Goal: Task Accomplishment & Management: Use online tool/utility

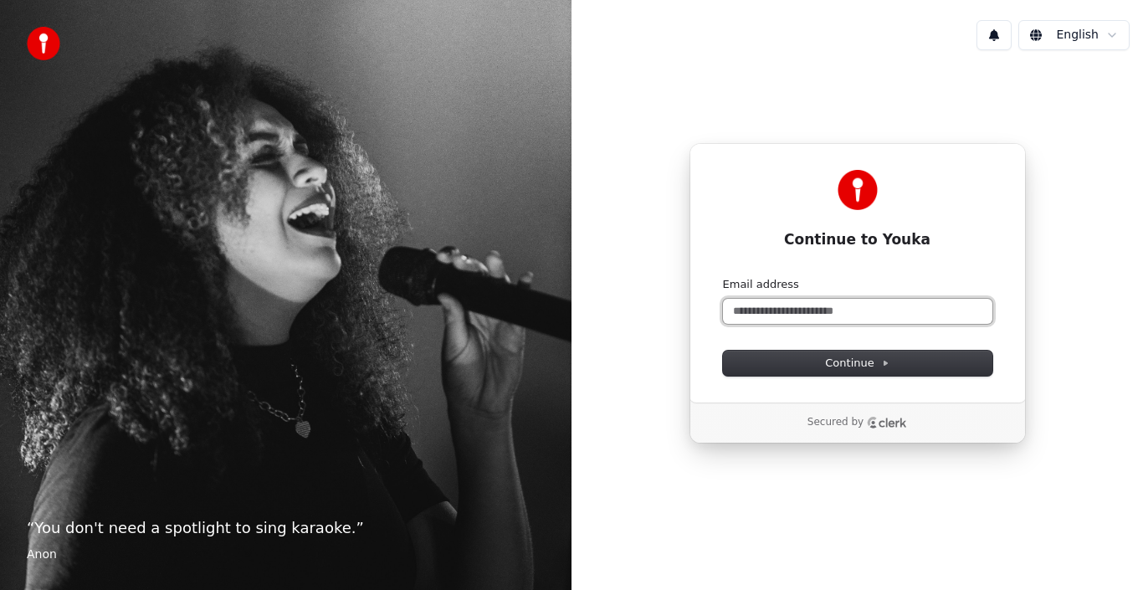
click at [843, 311] on input "Email address" at bounding box center [858, 311] width 270 height 25
click at [723, 277] on button "submit" at bounding box center [723, 277] width 0 height 0
type input "**********"
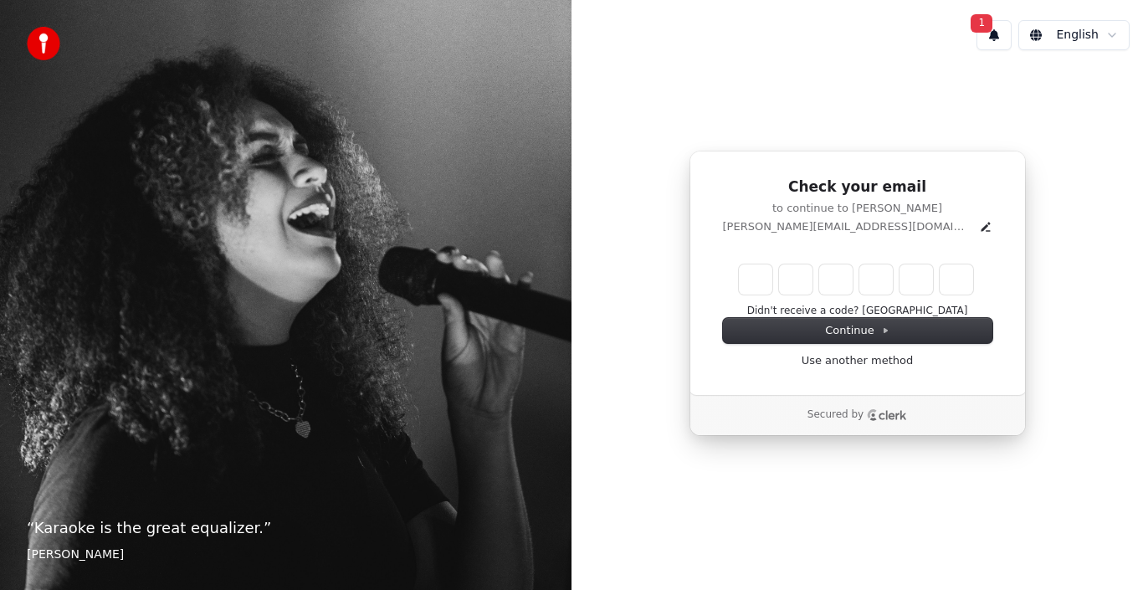
type input "*"
type input "**"
type input "*"
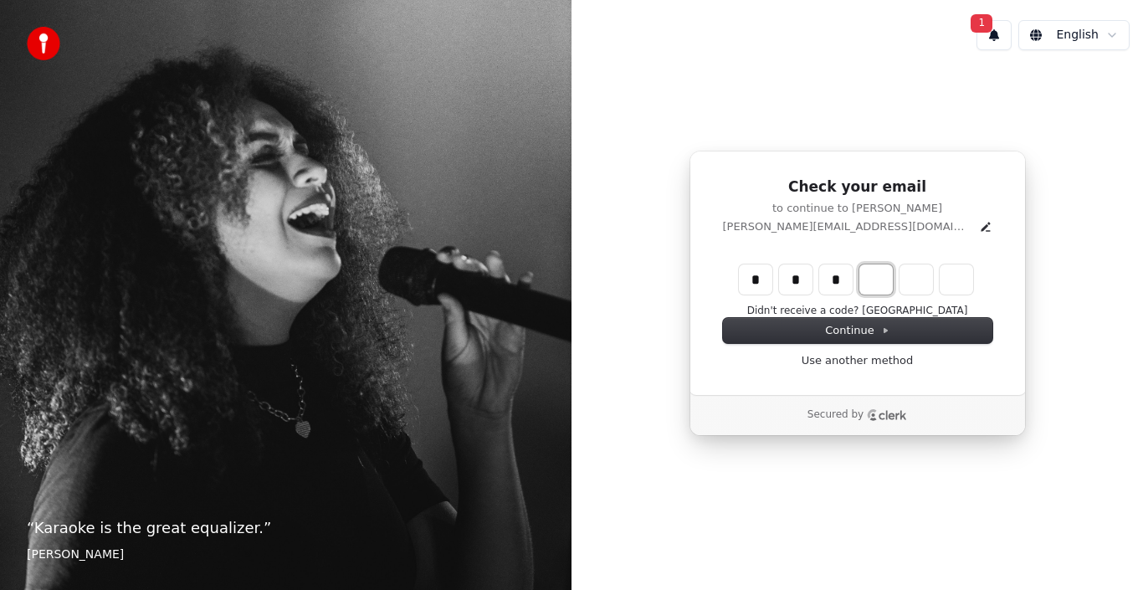
type input "***"
type input "*"
type input "****"
type input "*"
type input "******"
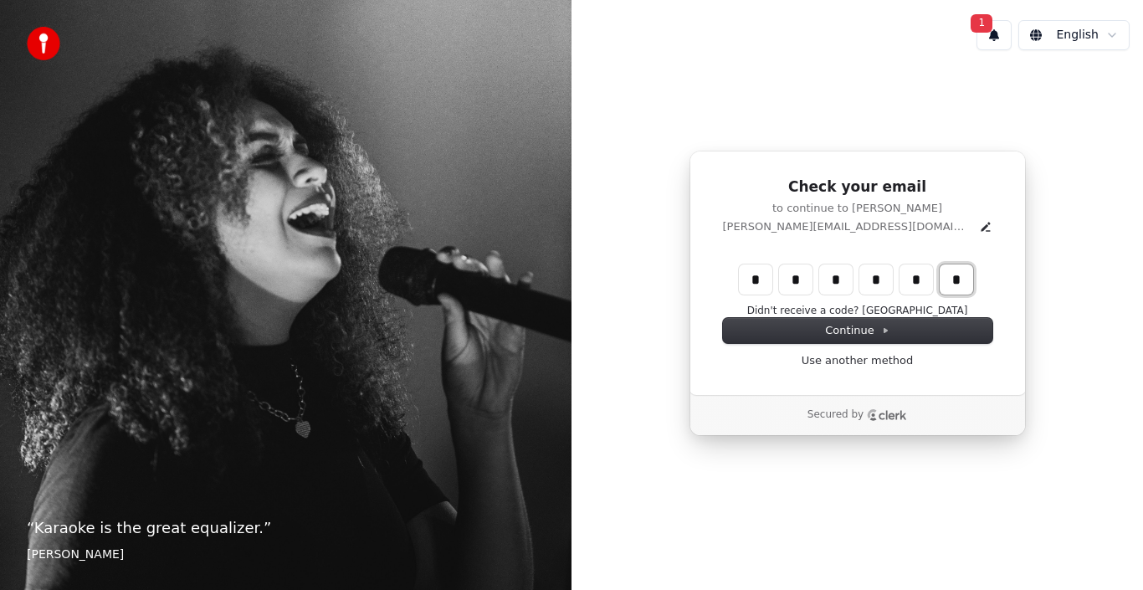
type input "*"
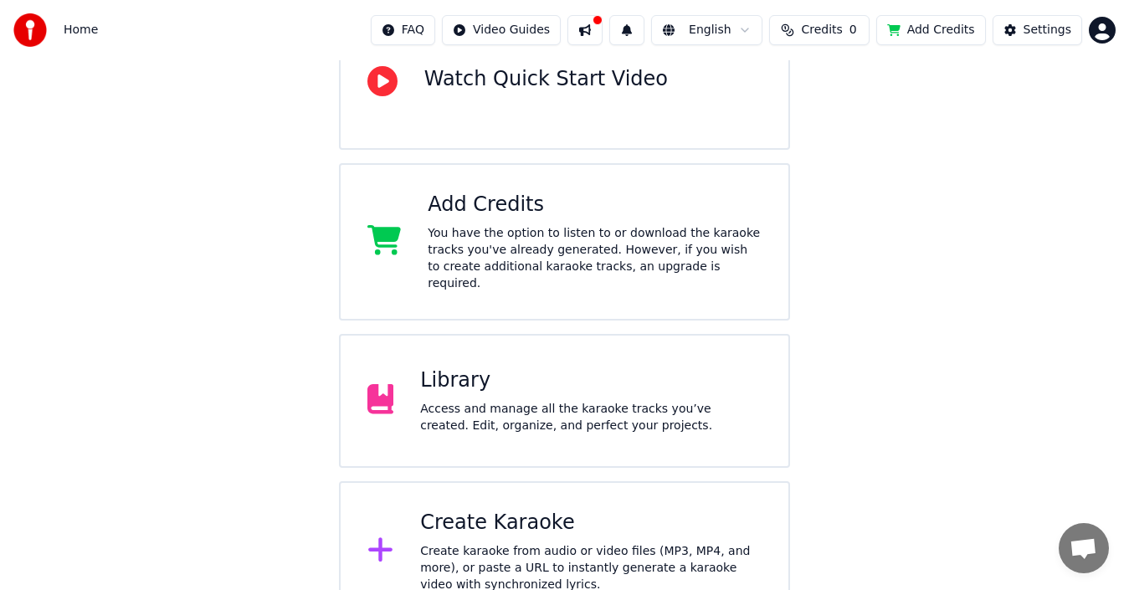
scroll to position [213, 0]
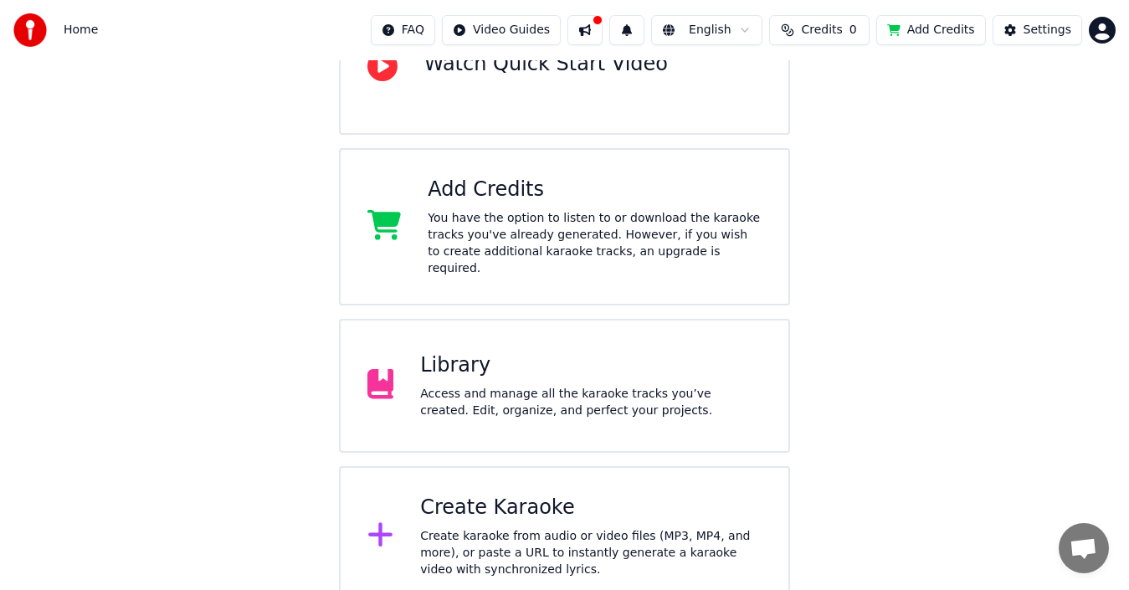
click at [554, 528] on div "Create karaoke from audio or video files (MP3, MP4, and more), or paste a URL t…" at bounding box center [590, 553] width 341 height 50
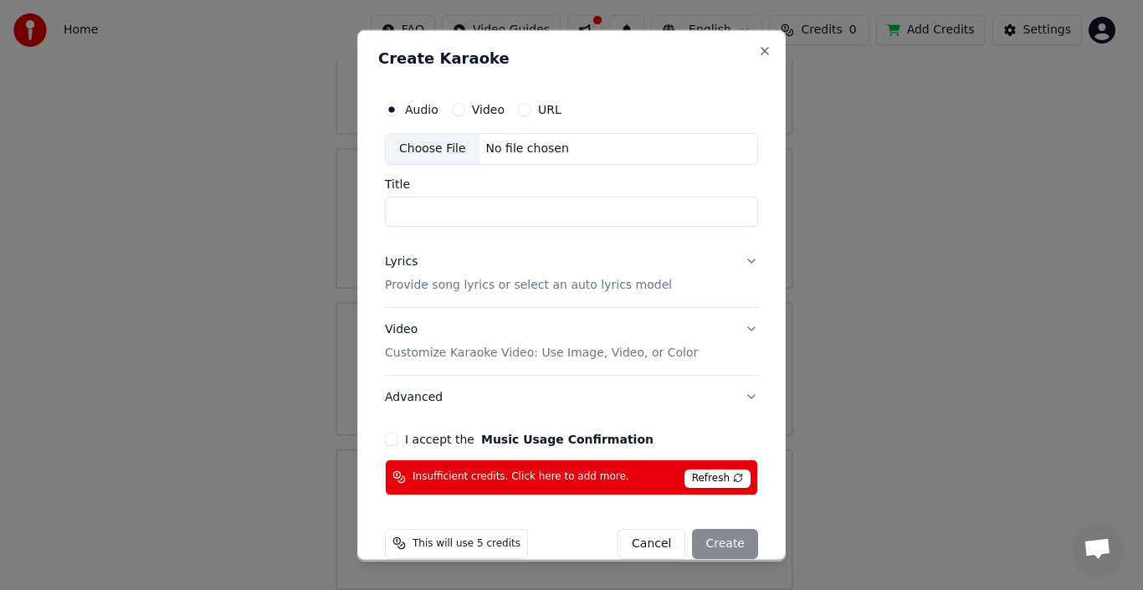
click at [528, 107] on div "URL" at bounding box center [540, 108] width 44 height 13
click at [521, 110] on button "URL" at bounding box center [524, 108] width 13 height 13
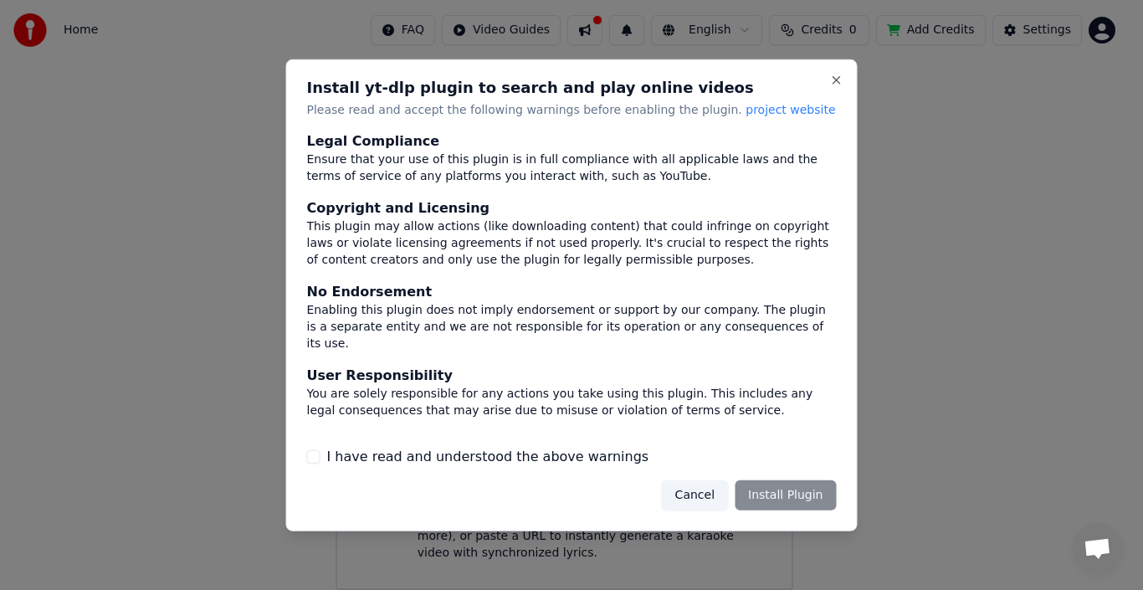
click at [708, 499] on button "Cancel" at bounding box center [695, 495] width 66 height 30
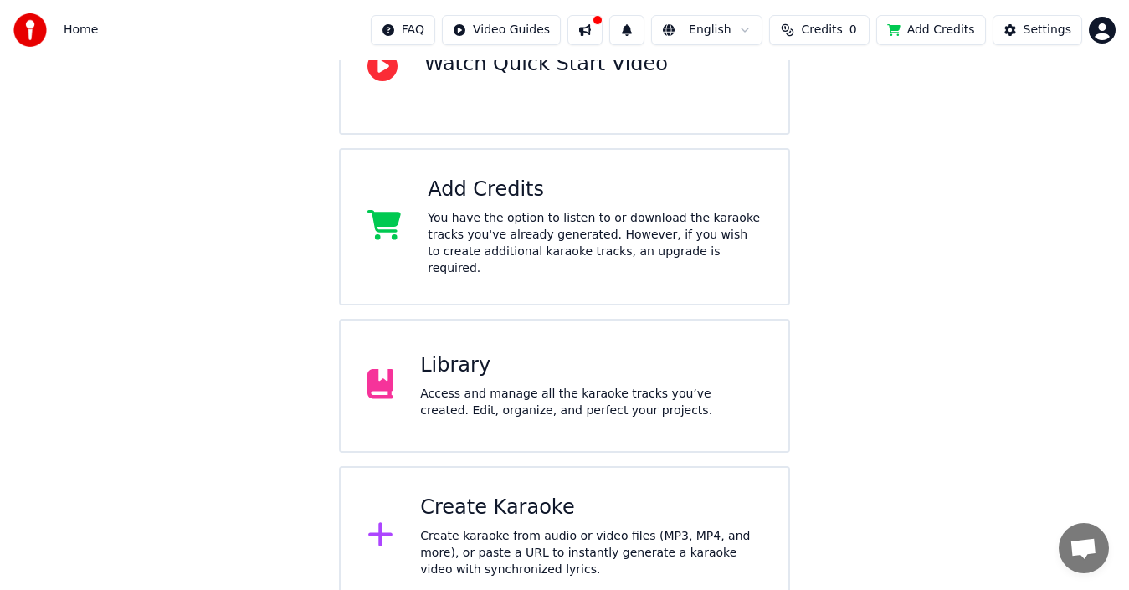
click at [527, 498] on div "Create Karaoke" at bounding box center [590, 508] width 341 height 27
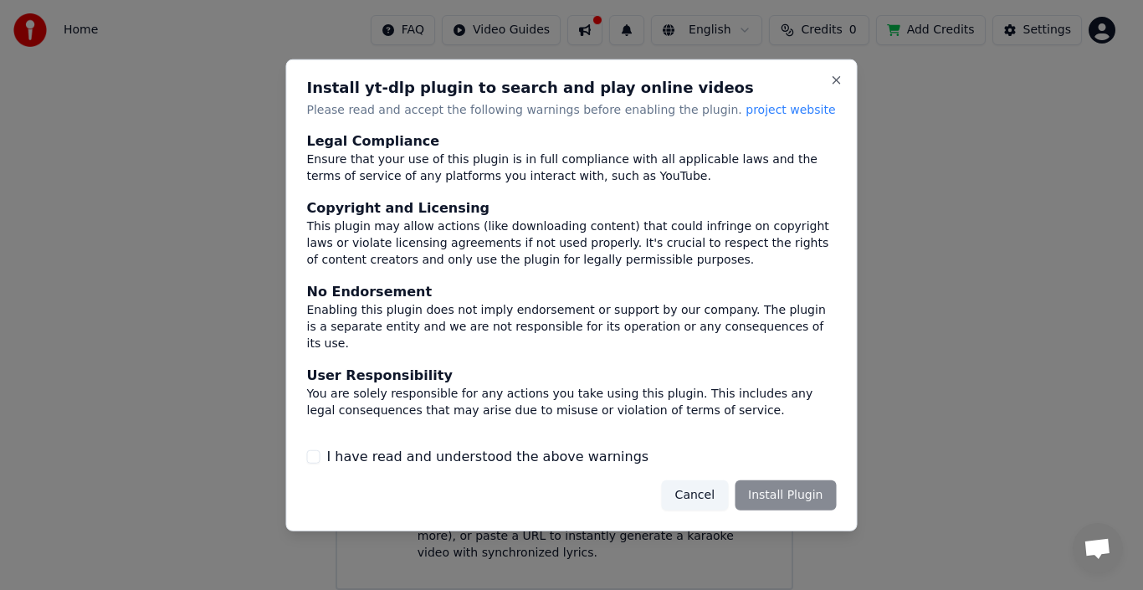
click at [456, 460] on label "I have read and understood the above warnings" at bounding box center [488, 457] width 322 height 20
click at [321, 460] on button "I have read and understood the above warnings" at bounding box center [313, 456] width 13 height 13
click at [837, 82] on button "Close" at bounding box center [836, 79] width 13 height 13
click at [833, 80] on button "Close" at bounding box center [836, 79] width 13 height 13
click at [696, 496] on button "Cancel" at bounding box center [695, 495] width 66 height 30
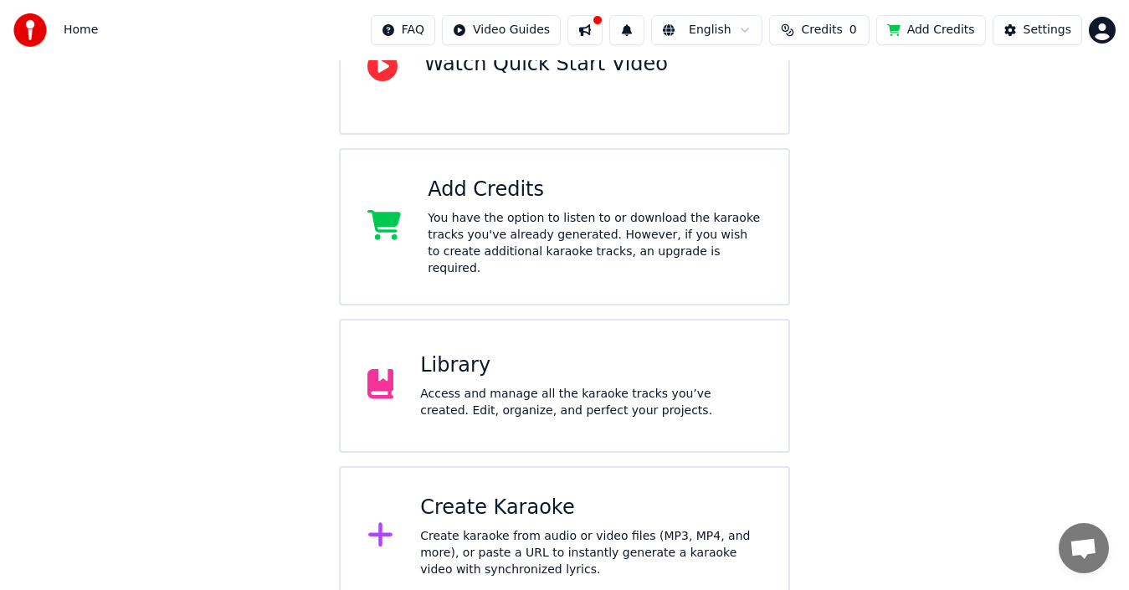
click at [545, 495] on div "Create Karaoke" at bounding box center [590, 508] width 341 height 27
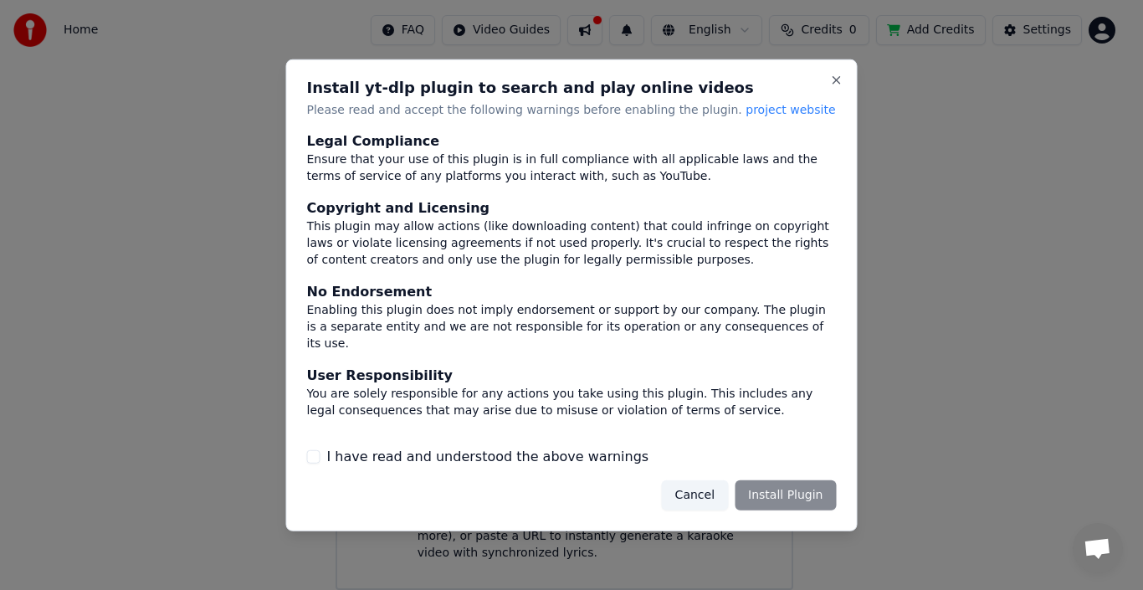
click at [483, 459] on label "I have read and understood the above warnings" at bounding box center [488, 457] width 322 height 20
click at [321, 459] on button "I have read and understood the above warnings" at bounding box center [313, 456] width 13 height 13
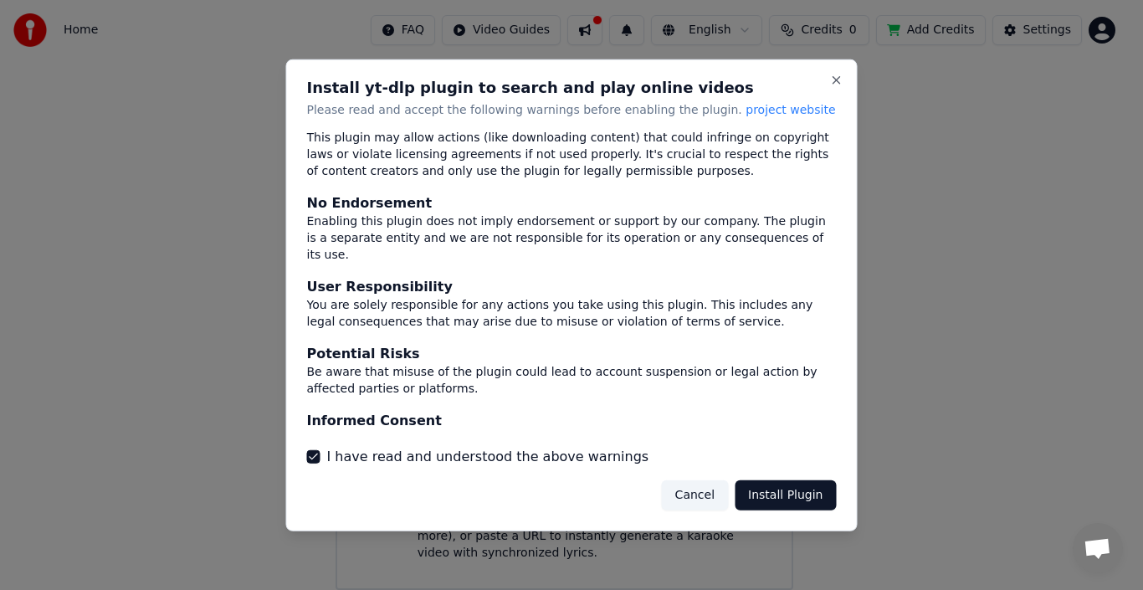
scroll to position [110, 0]
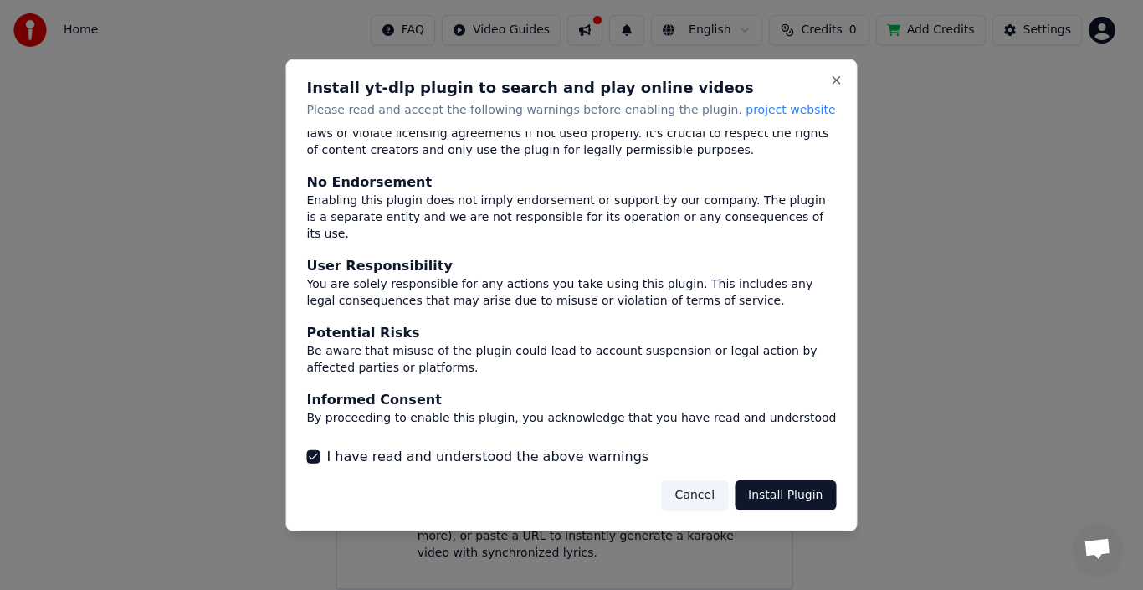
click at [788, 501] on button "Install Plugin" at bounding box center [785, 495] width 101 height 30
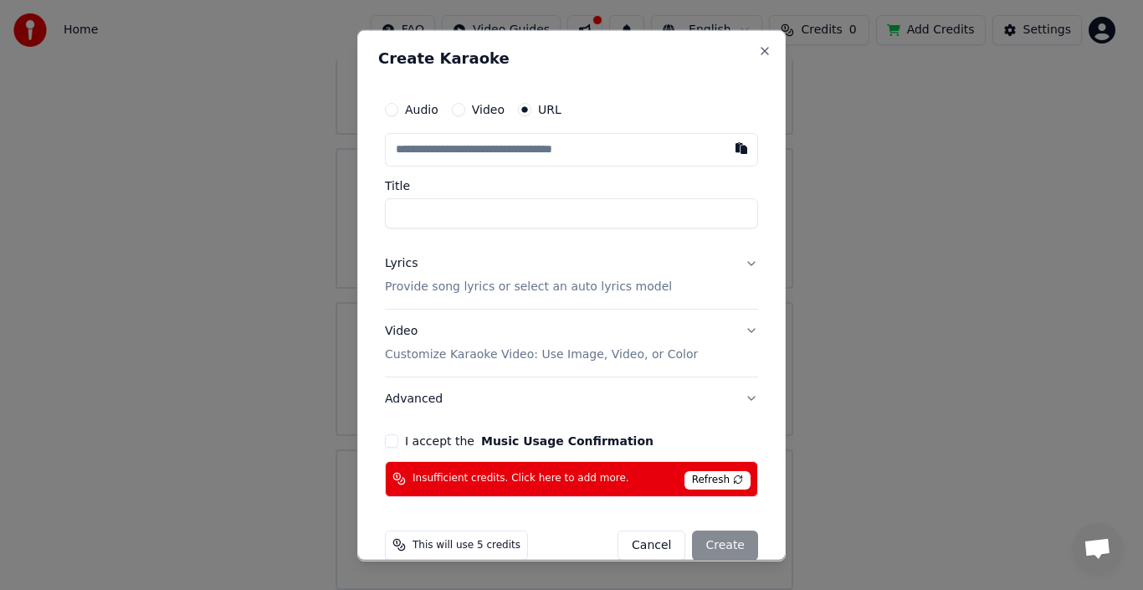
type input "**********"
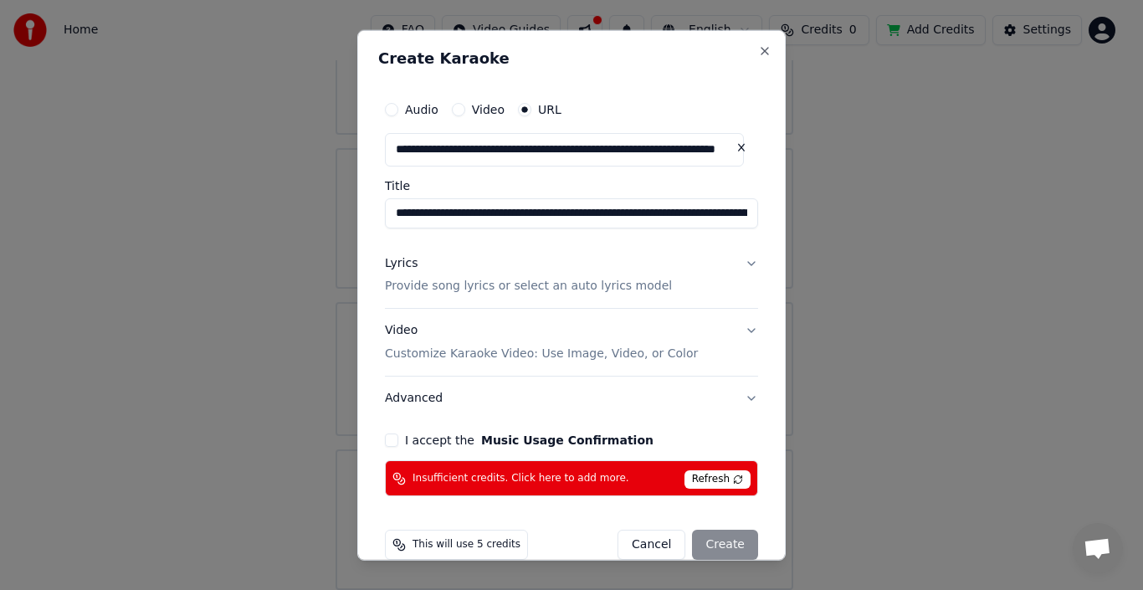
type input "**********"
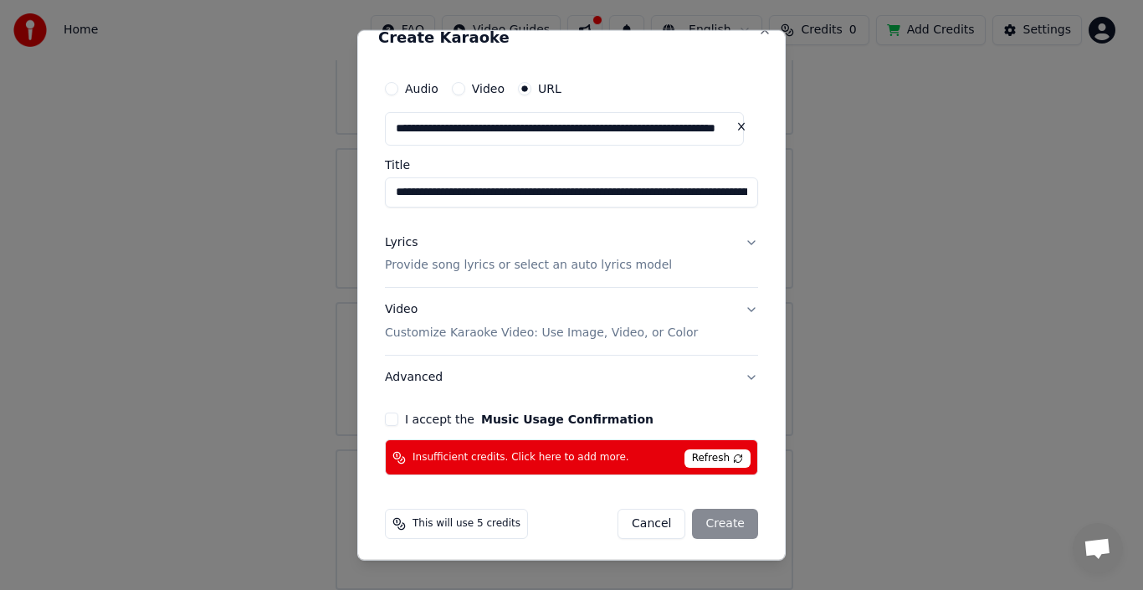
scroll to position [26, 0]
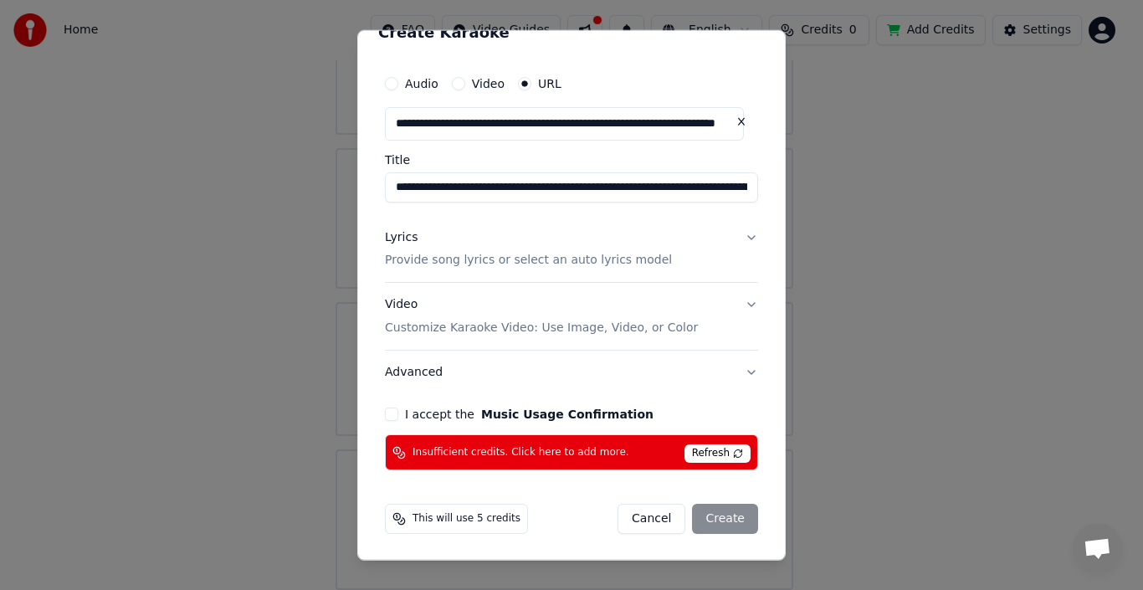
type input "**********"
click at [386, 417] on button "I accept the Music Usage Confirmation" at bounding box center [391, 414] width 13 height 13
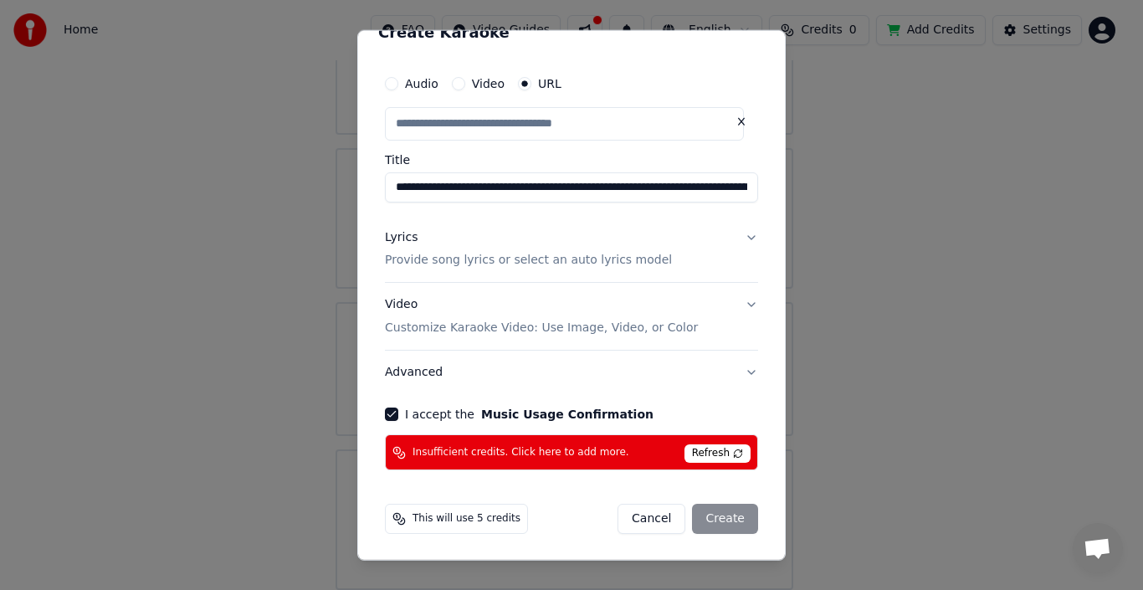
scroll to position [0, 0]
click at [542, 452] on span "Insufficient credits. Click here to add more." at bounding box center [521, 452] width 217 height 13
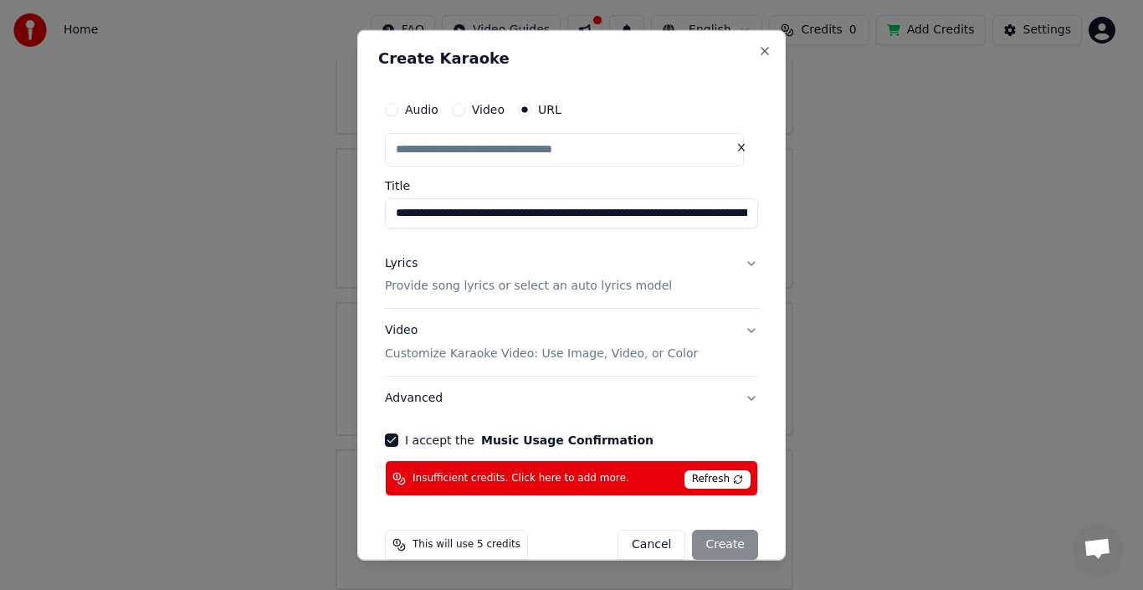
click at [646, 548] on button "Cancel" at bounding box center [652, 545] width 68 height 30
type input "**********"
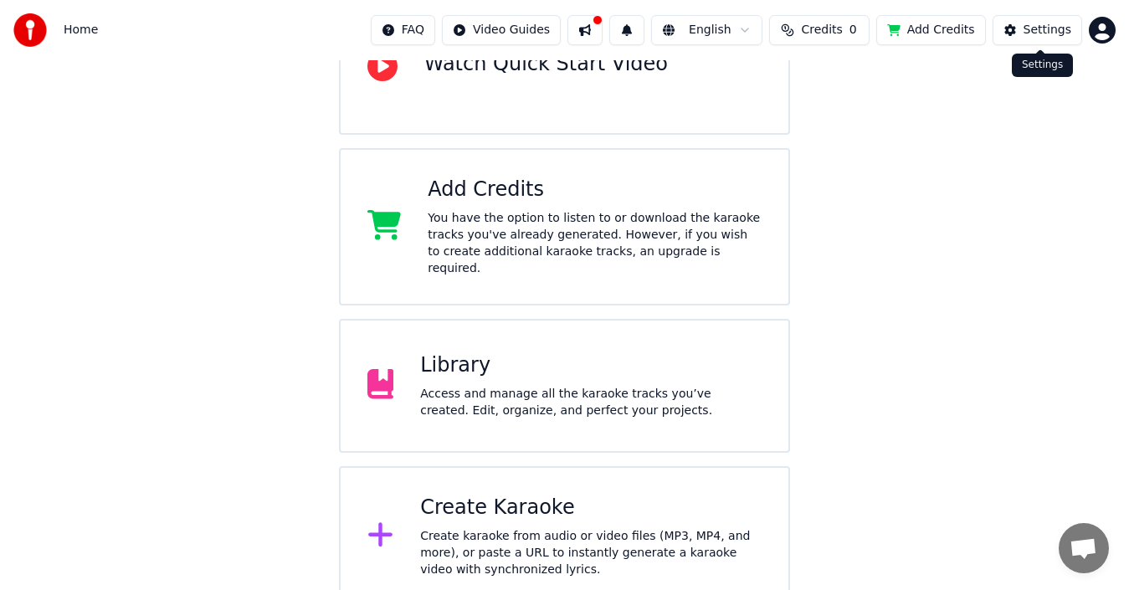
click at [1039, 34] on div "Settings" at bounding box center [1048, 30] width 48 height 17
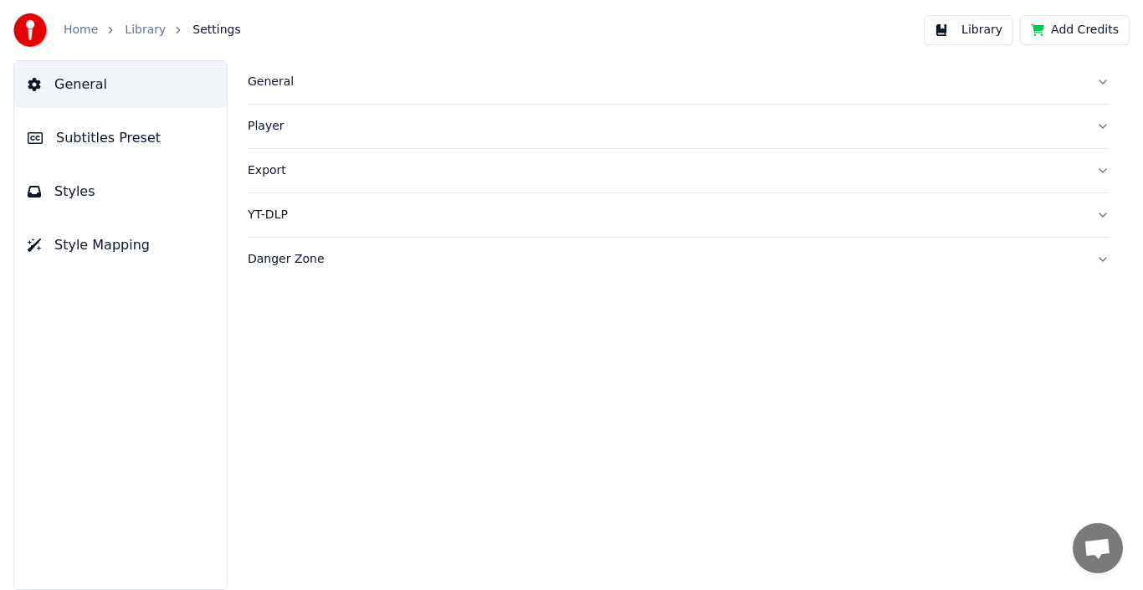
click at [1112, 32] on button "Add Credits" at bounding box center [1075, 30] width 110 height 30
click at [51, 29] on div at bounding box center [35, 29] width 44 height 33
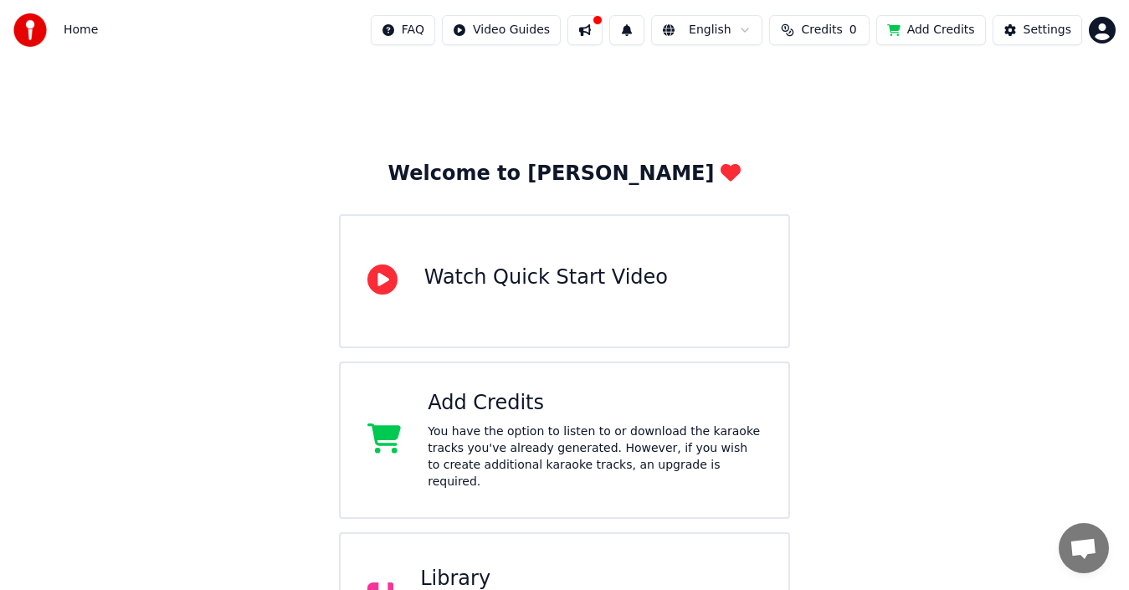
click at [841, 38] on span "Credits" at bounding box center [821, 30] width 41 height 17
click at [829, 136] on button "Refresh" at bounding box center [830, 125] width 86 height 30
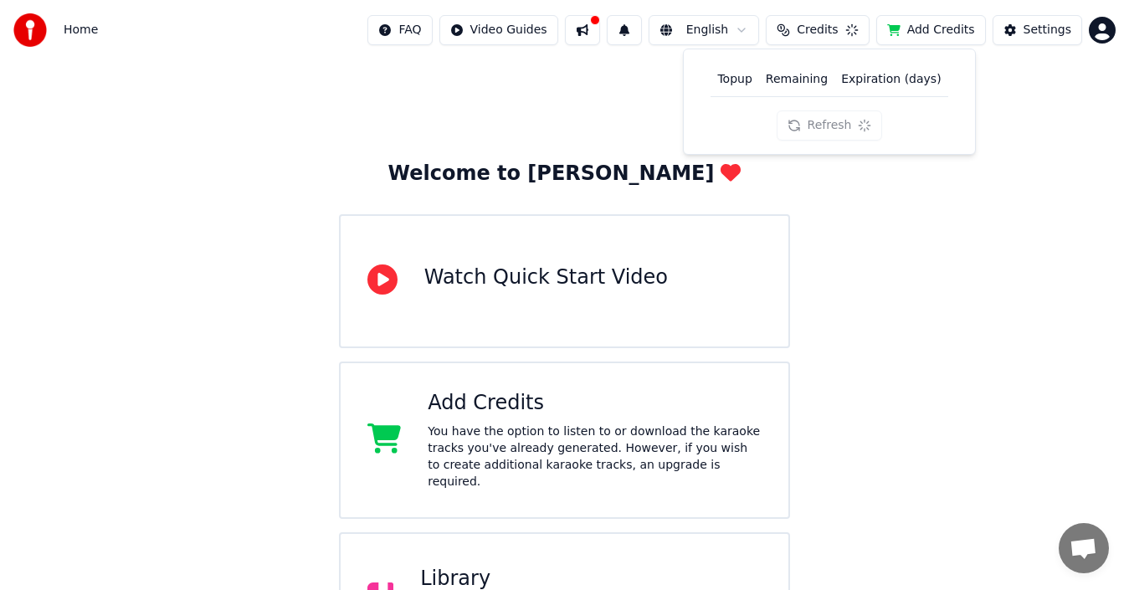
click at [829, 136] on div "Refresh" at bounding box center [830, 125] width 106 height 30
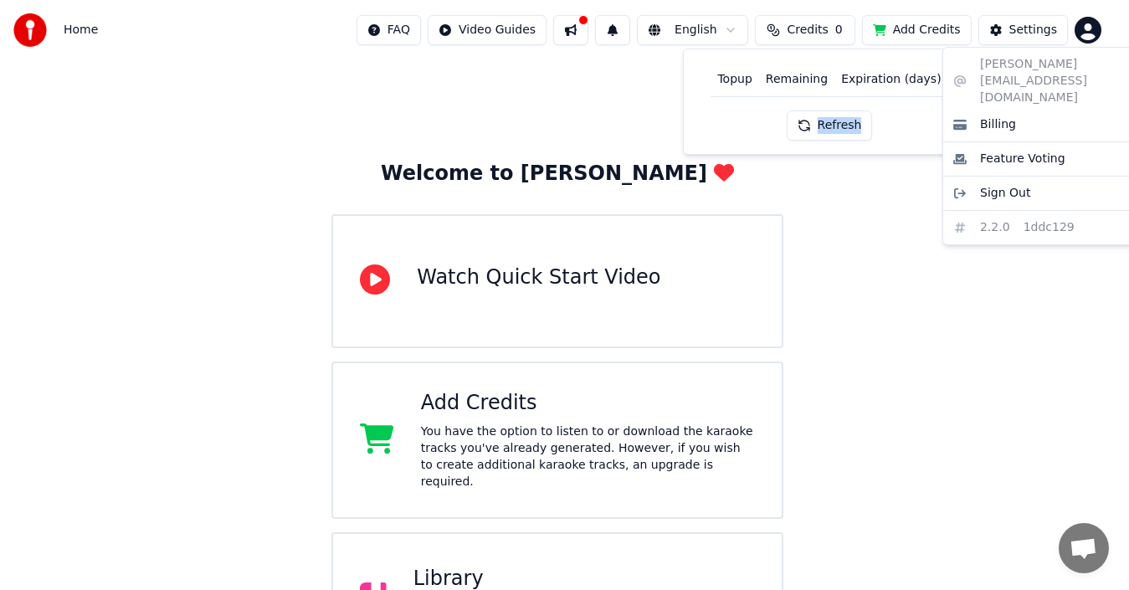
click at [1103, 33] on html "Home FAQ Video Guides English Credits 0 Add Credits Settings Welcome to Youka W…" at bounding box center [564, 410] width 1129 height 820
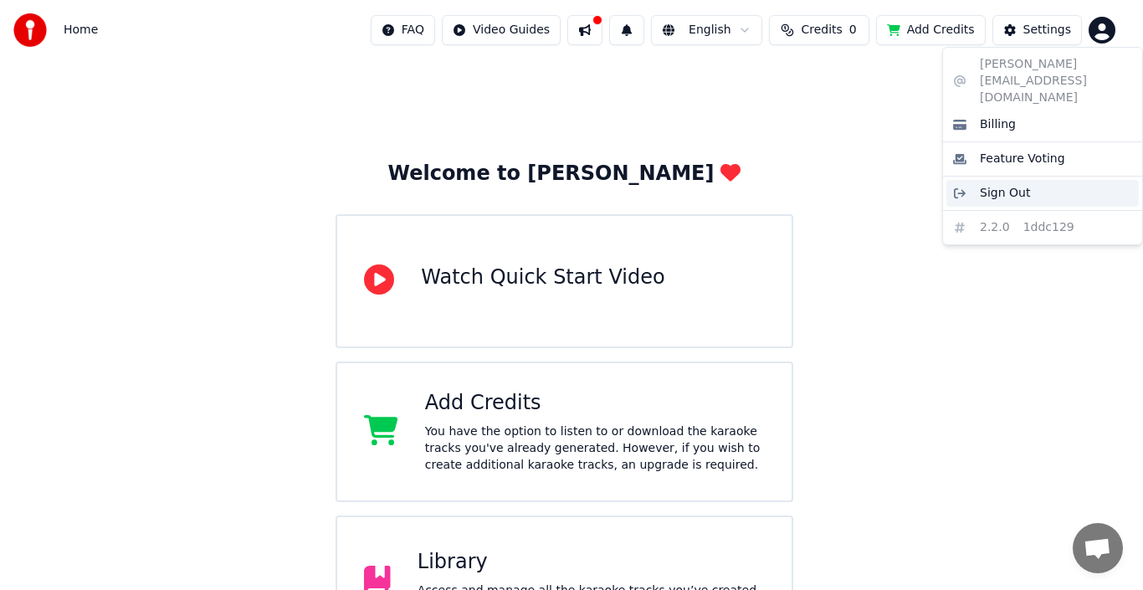
click at [993, 185] on span "Sign Out" at bounding box center [1005, 193] width 50 height 17
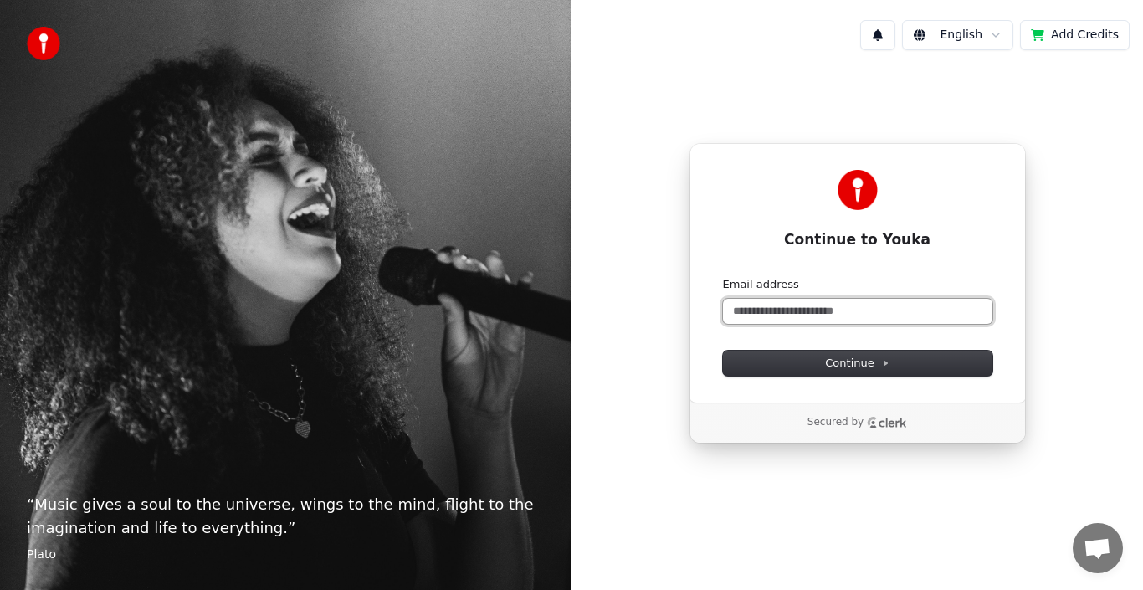
click at [774, 316] on input "Email address" at bounding box center [858, 311] width 270 height 25
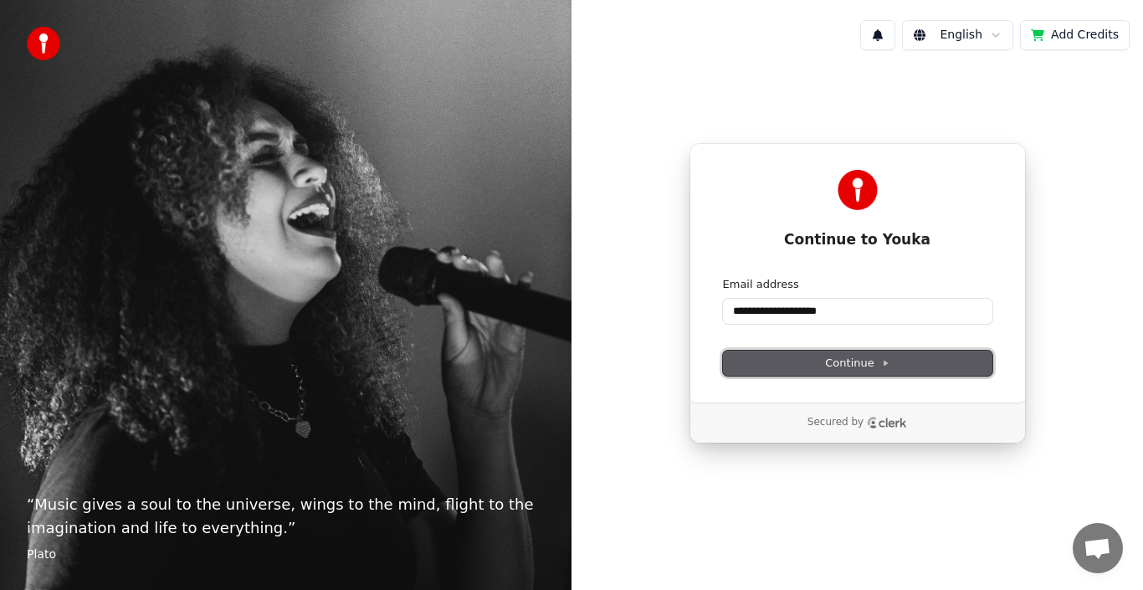
click at [852, 366] on span "Continue" at bounding box center [857, 363] width 64 height 15
click at [870, 364] on span "Continue" at bounding box center [857, 363] width 64 height 15
click at [892, 363] on button "Continue" at bounding box center [858, 363] width 270 height 25
click at [851, 367] on span "Continue" at bounding box center [857, 363] width 64 height 15
type input "**********"
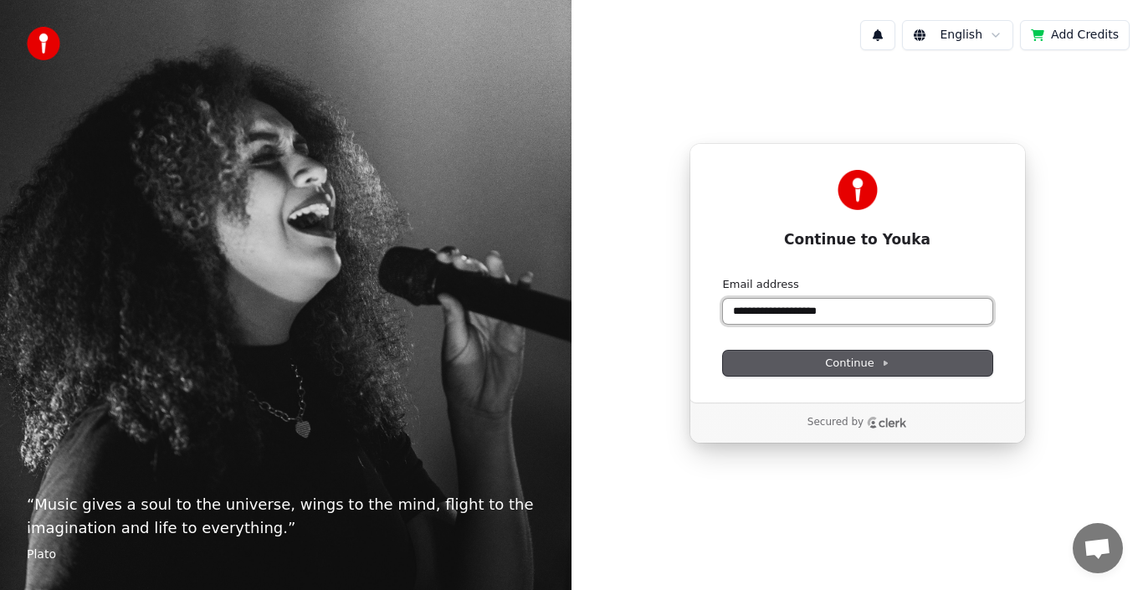
drag, startPoint x: 872, startPoint y: 305, endPoint x: 710, endPoint y: 319, distance: 162.9
click at [714, 321] on div "**********" at bounding box center [858, 272] width 336 height 259
click at [843, 360] on span "Continue" at bounding box center [857, 363] width 64 height 15
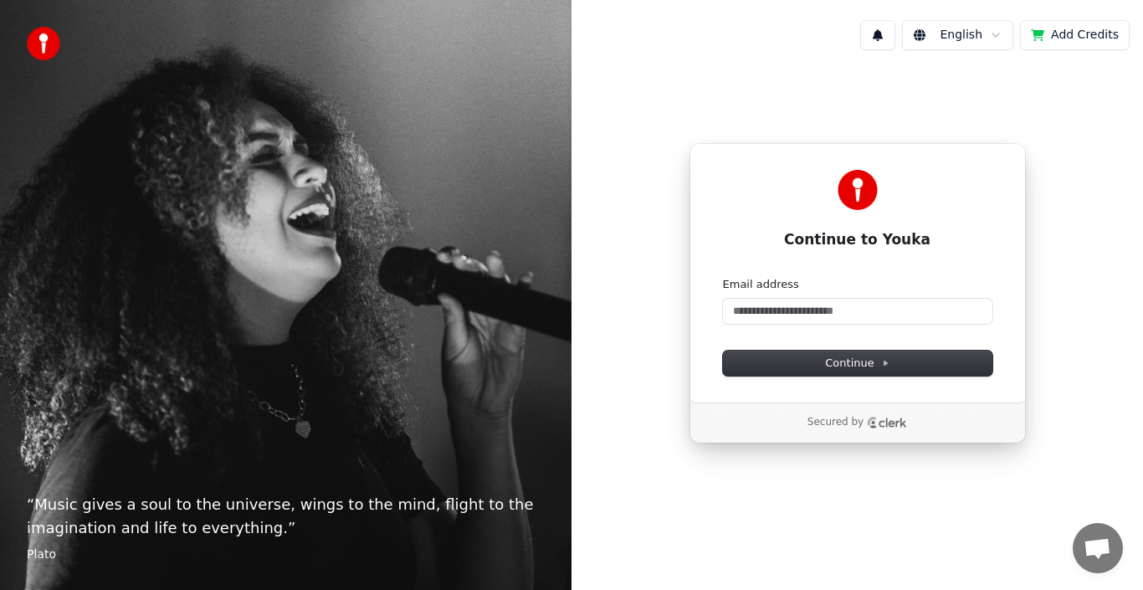
drag, startPoint x: 802, startPoint y: 383, endPoint x: 733, endPoint y: 406, distance: 72.3
click at [790, 388] on div "Continue to Youka Continue with Google or Email address Continue" at bounding box center [858, 272] width 336 height 259
click at [14, 57] on div "“ Music gives a soul to the universe, wings to the mind, flight to the imaginat…" at bounding box center [286, 295] width 572 height 590
click at [48, 43] on img at bounding box center [43, 43] width 33 height 33
click at [986, 39] on html "“ Music gives a soul to the universe, wings to the mind, flight to the imaginat…" at bounding box center [571, 295] width 1143 height 590
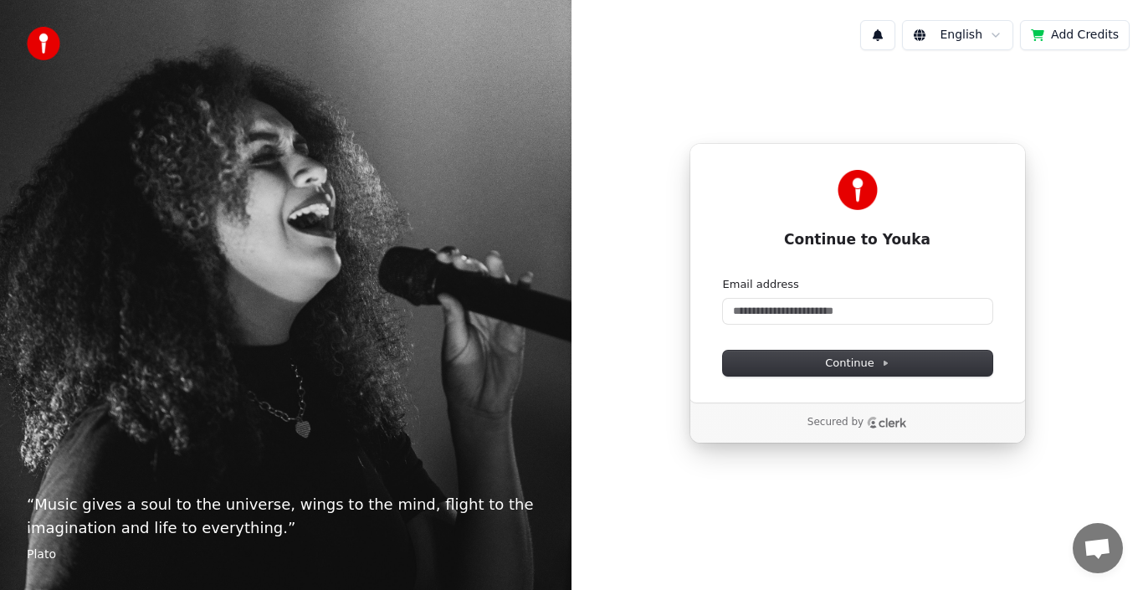
click at [988, 35] on html "“ Music gives a soul to the universe, wings to the mind, flight to the imaginat…" at bounding box center [571, 295] width 1143 height 590
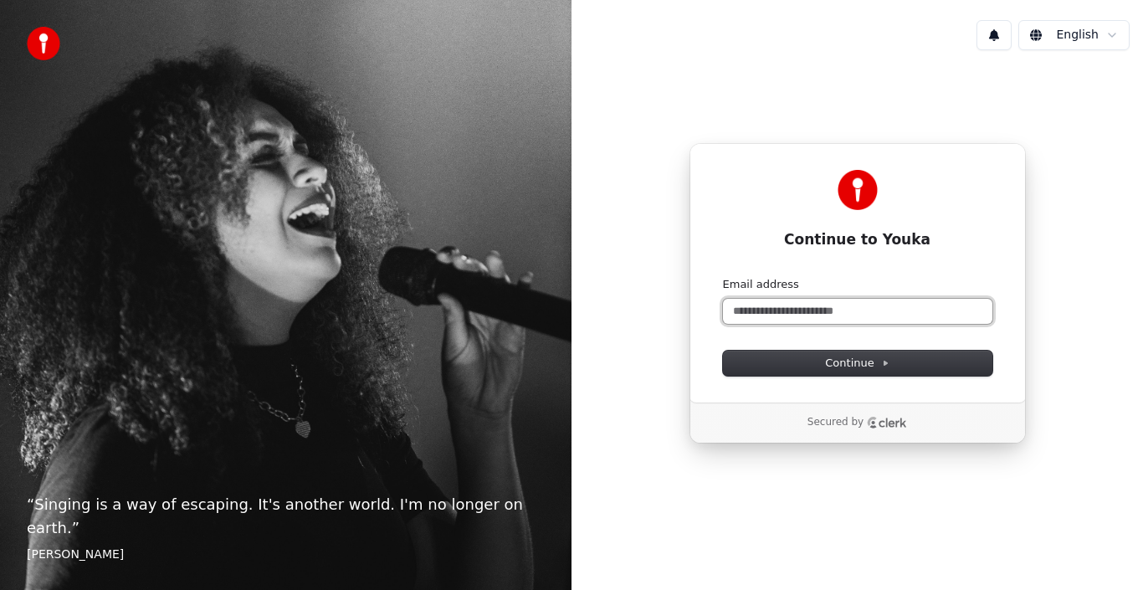
click at [840, 316] on input "Email address" at bounding box center [858, 311] width 270 height 25
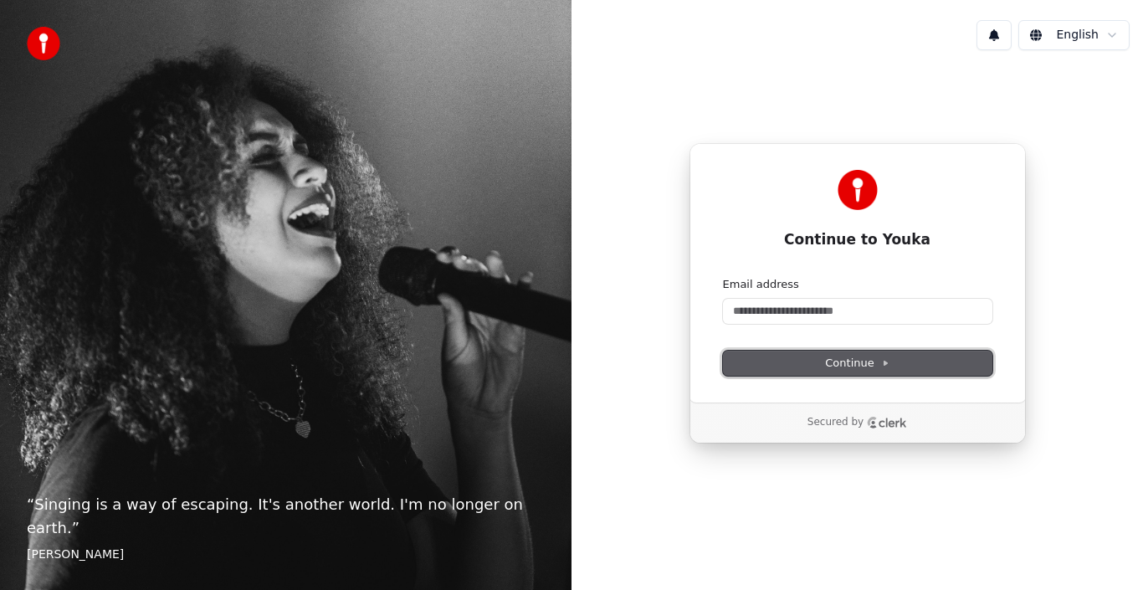
click at [814, 358] on button "Continue" at bounding box center [858, 363] width 270 height 25
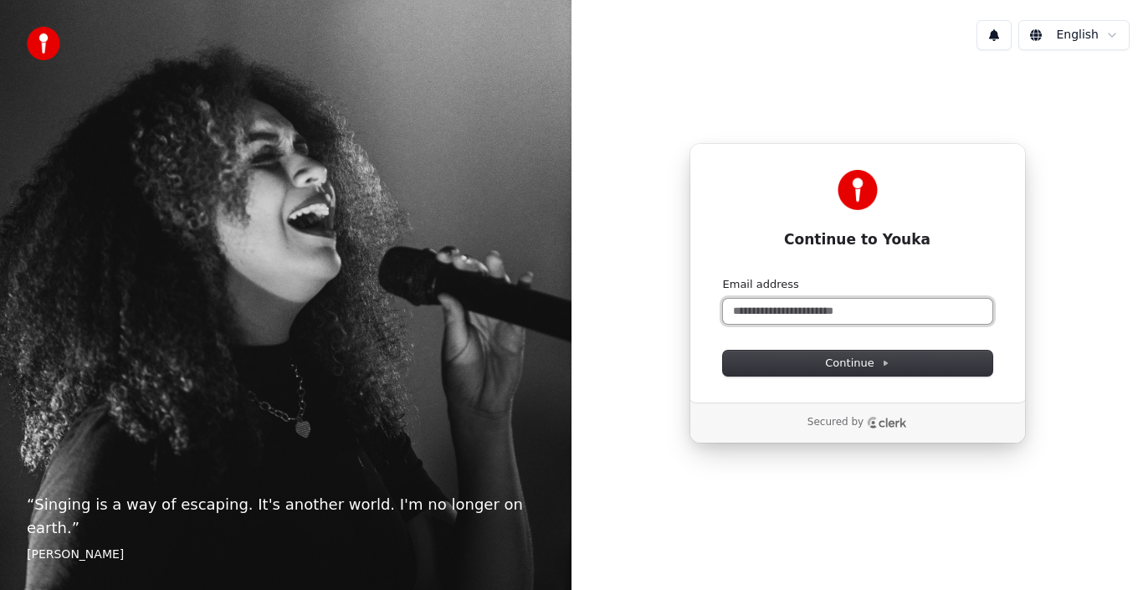
click at [748, 311] on input "Email address" at bounding box center [858, 311] width 270 height 25
paste input "**********"
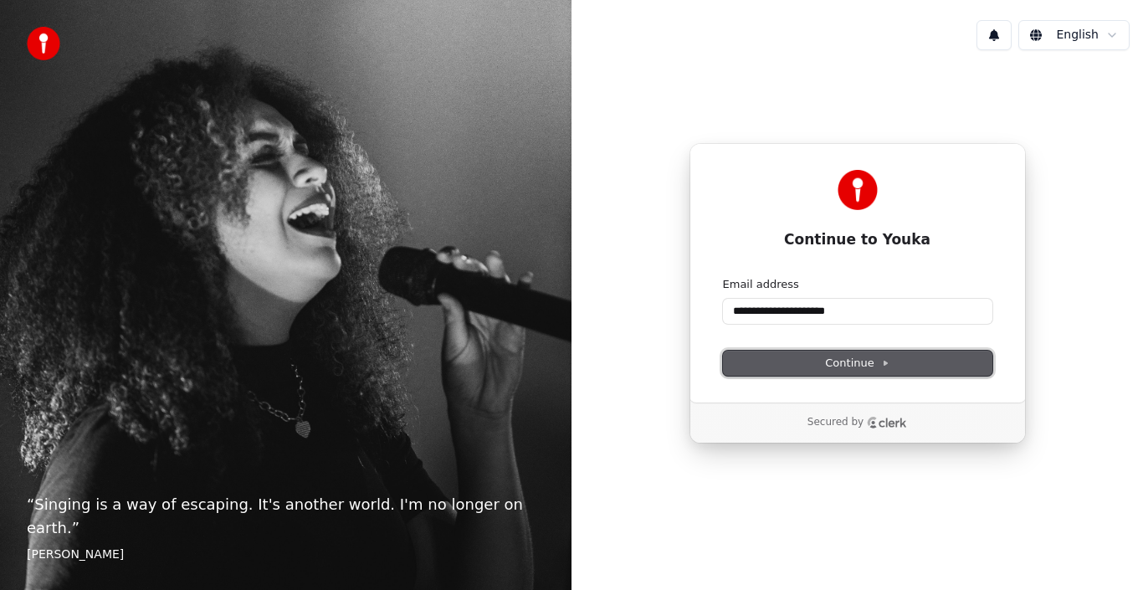
click at [865, 369] on span "Continue" at bounding box center [857, 363] width 64 height 15
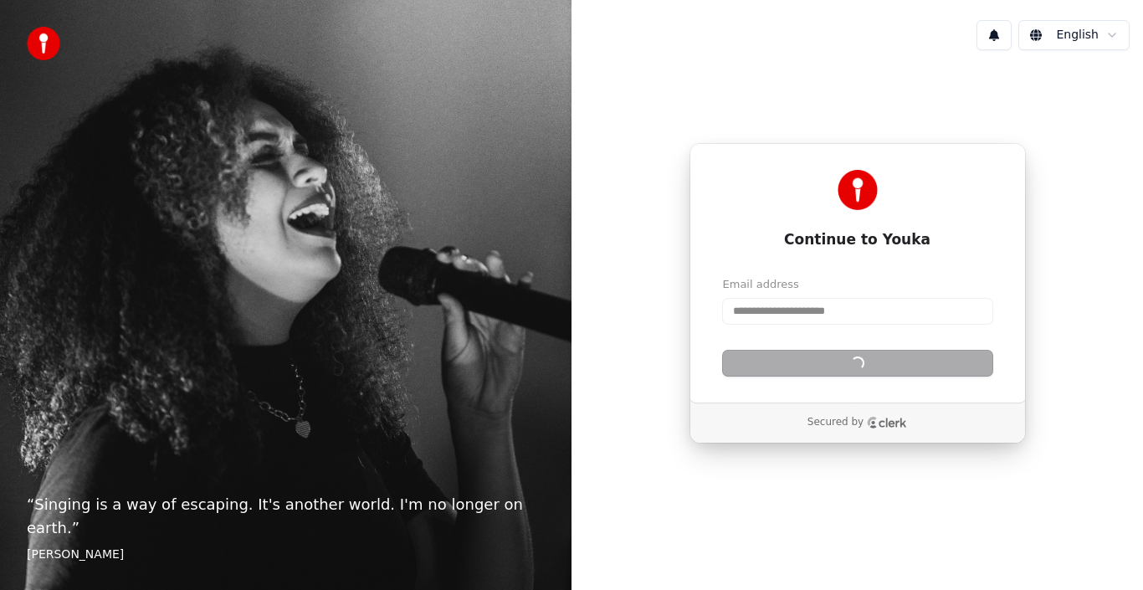
type input "**********"
